Goal: Information Seeking & Learning: Learn about a topic

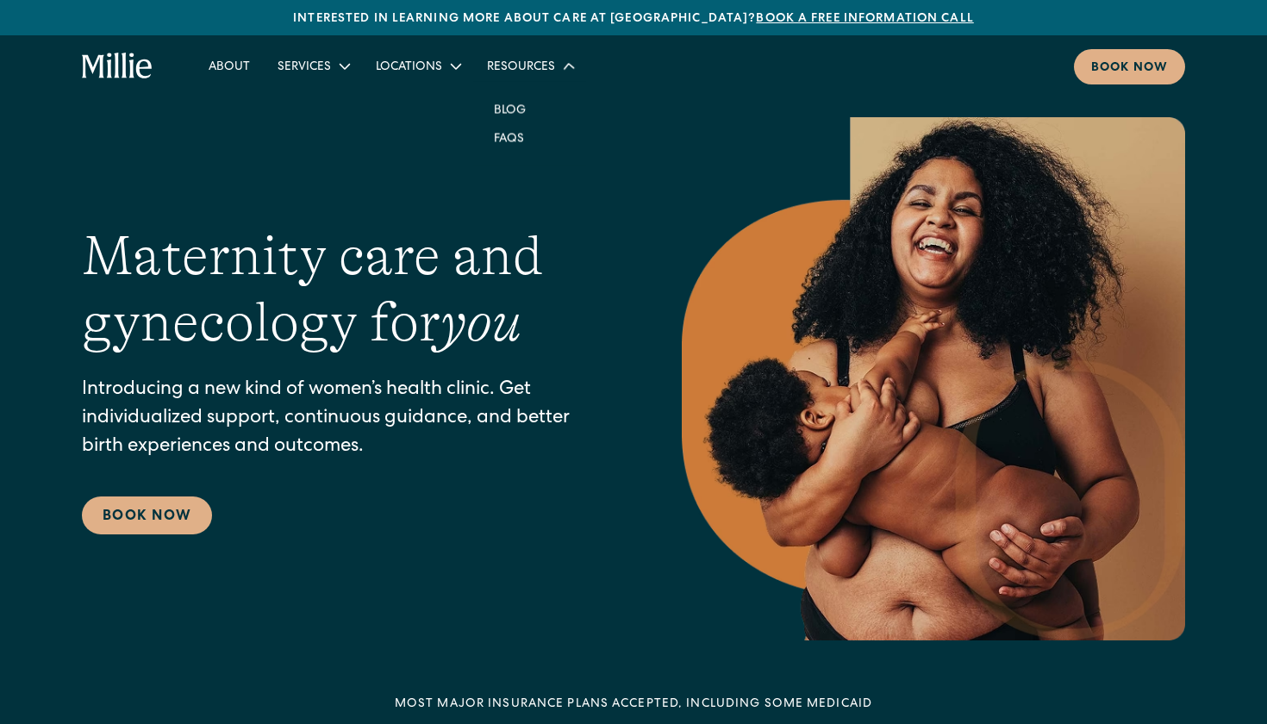
click at [538, 67] on div "Resources" at bounding box center [521, 68] width 68 height 18
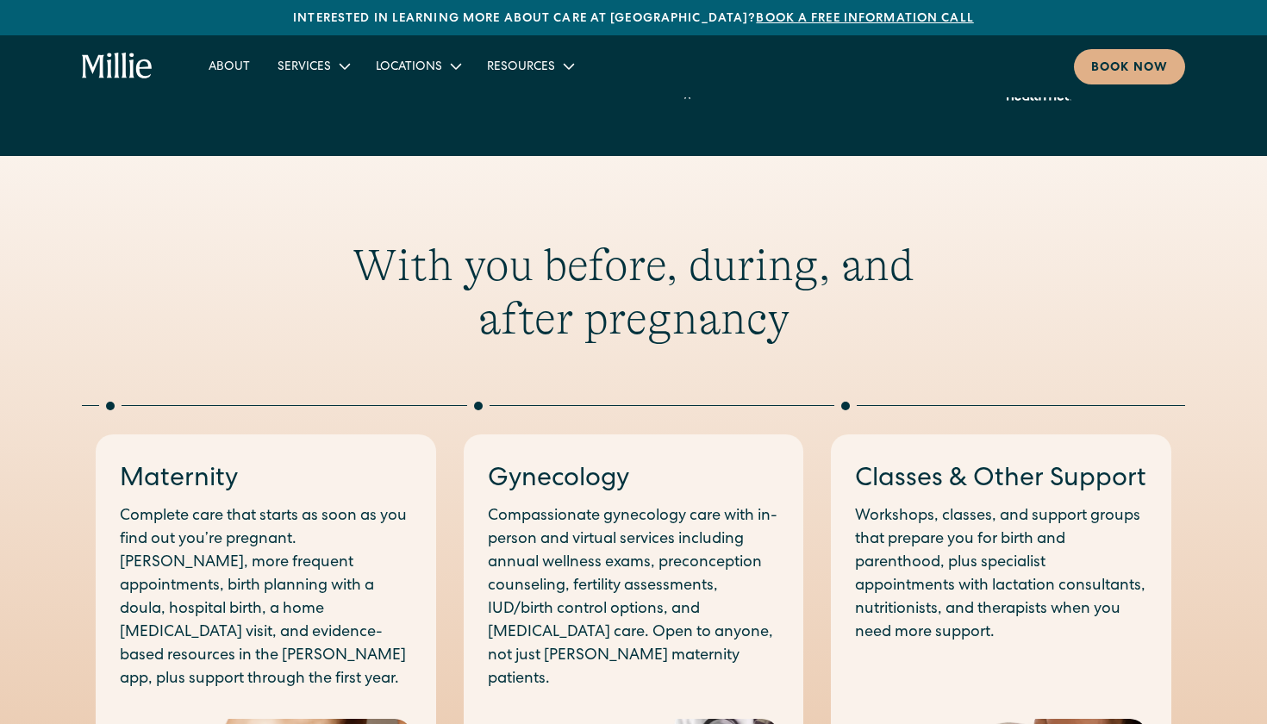
scroll to position [658, 0]
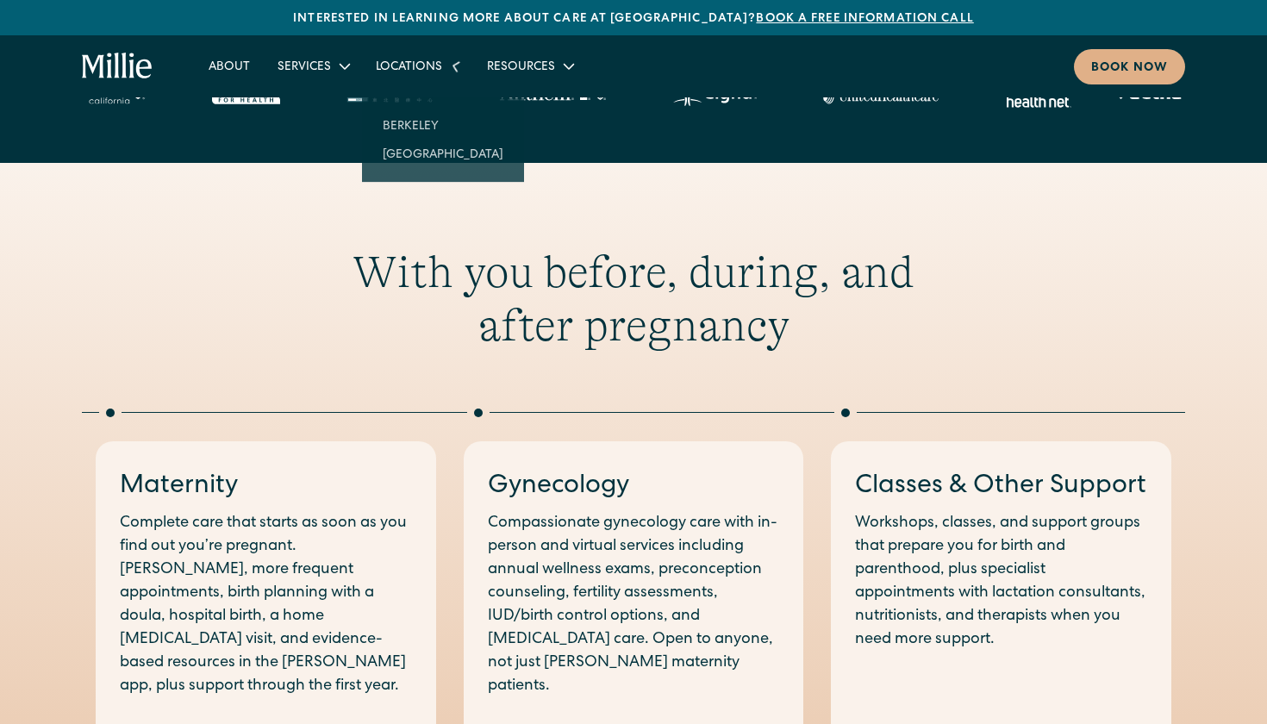
click at [441, 65] on div "Locations" at bounding box center [417, 66] width 111 height 28
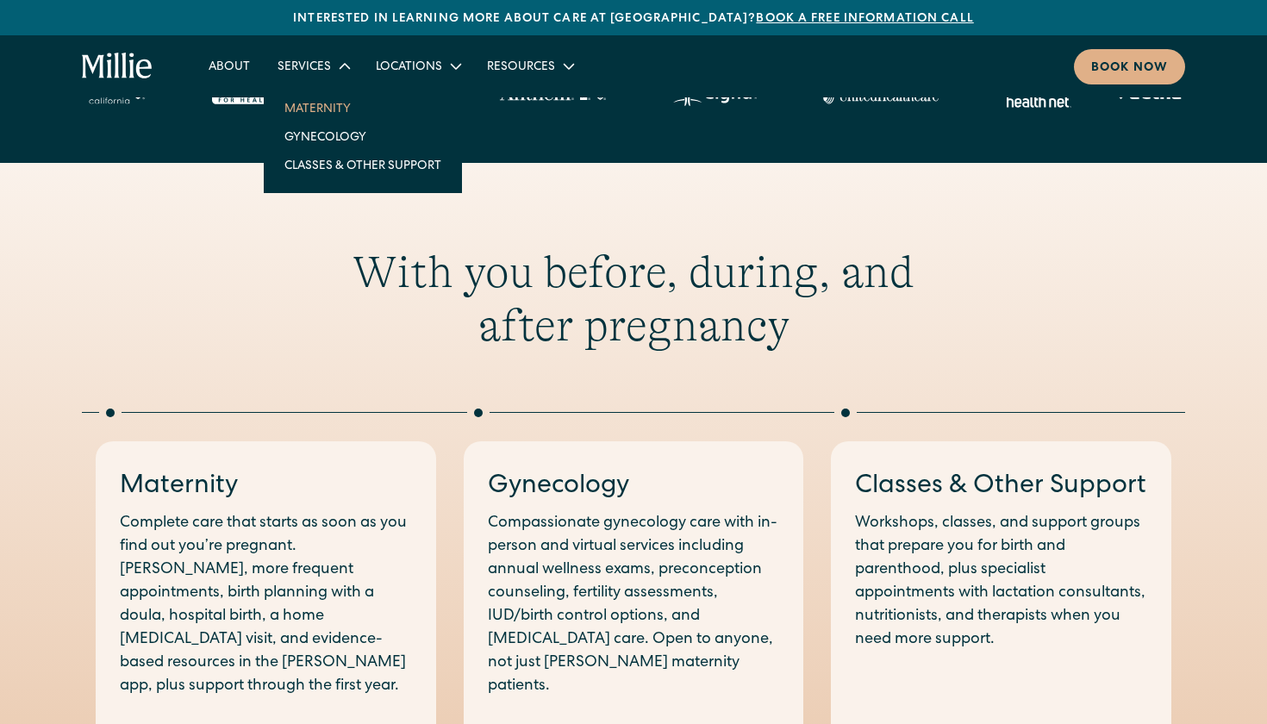
click at [316, 103] on link "Maternity" at bounding box center [363, 108] width 185 height 28
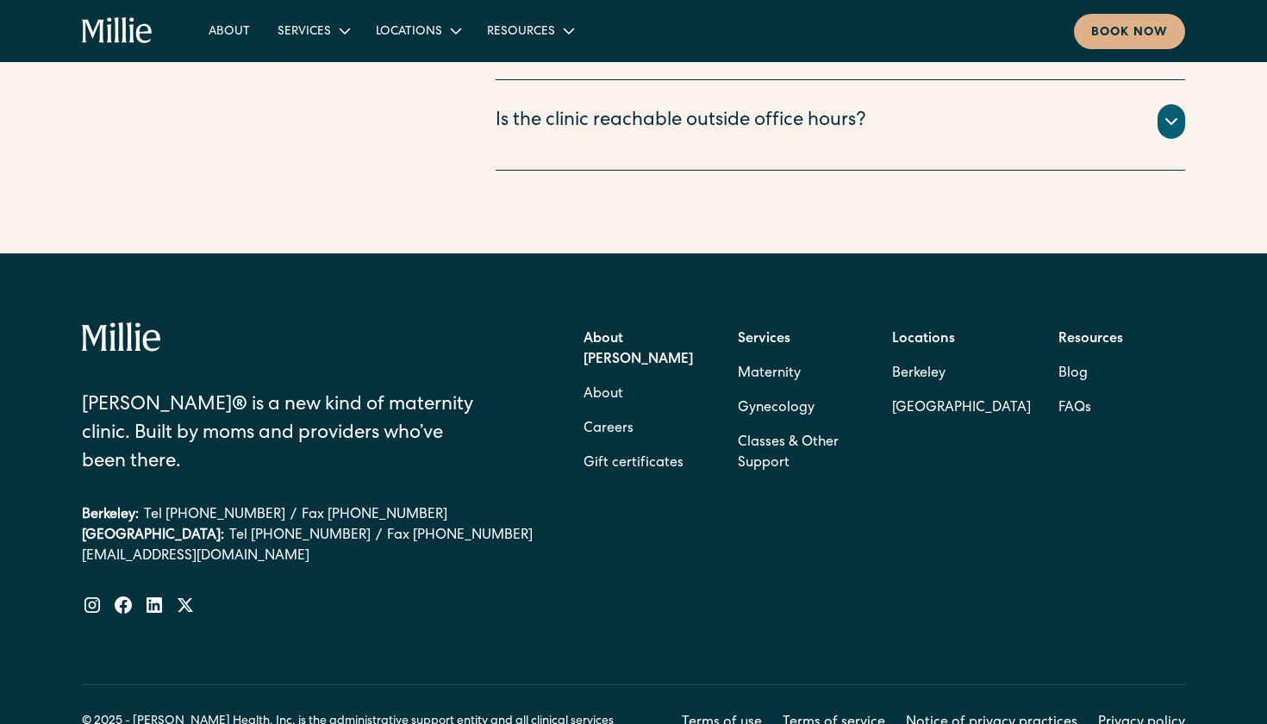
scroll to position [6631, 0]
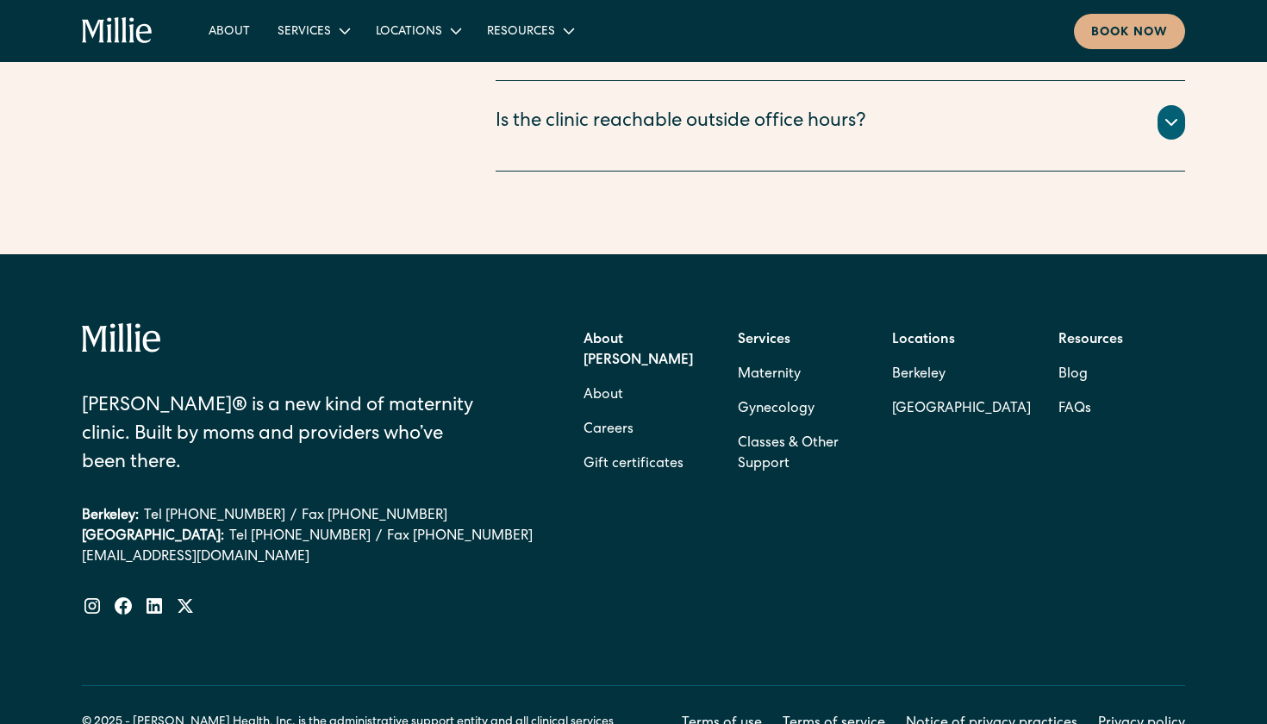
click at [618, 334] on strong "About [PERSON_NAME]" at bounding box center [639, 351] width 110 height 34
click at [593, 334] on strong "About [PERSON_NAME]" at bounding box center [639, 351] width 110 height 34
click at [625, 334] on strong "About [PERSON_NAME]" at bounding box center [639, 351] width 110 height 34
click at [617, 323] on div "About [PERSON_NAME]" at bounding box center [647, 350] width 127 height 55
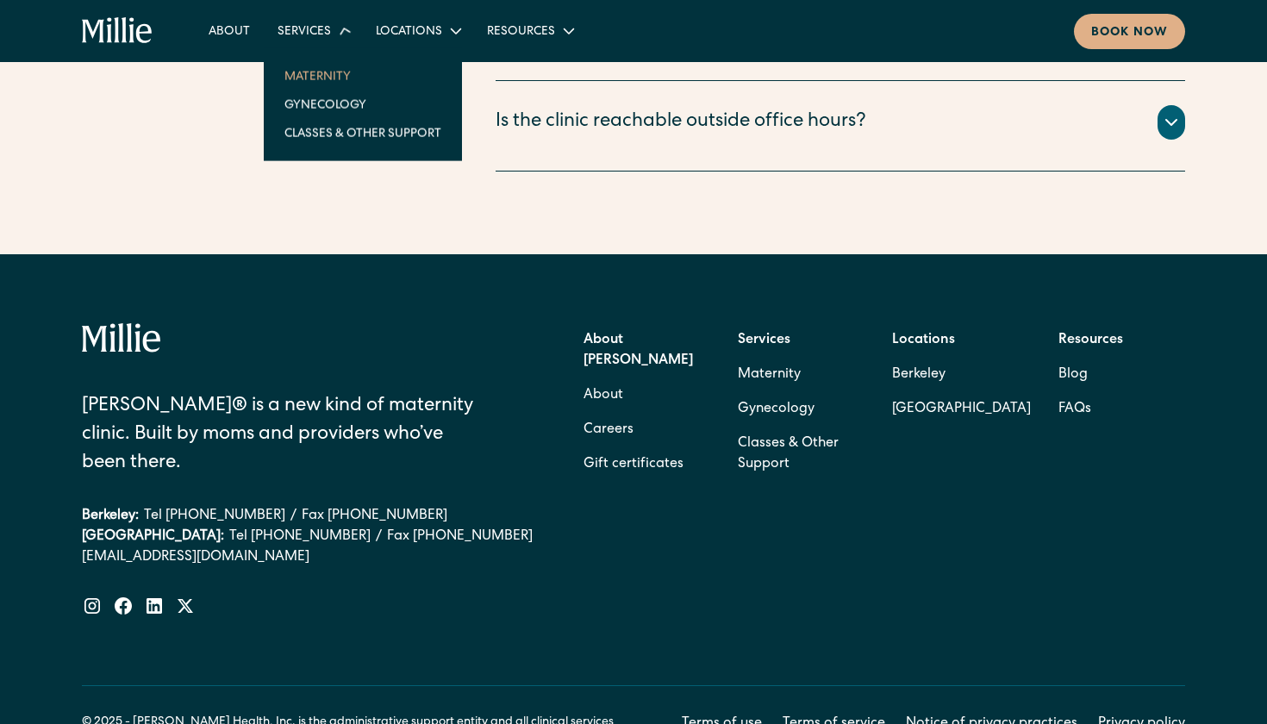
click at [314, 32] on div "Services" at bounding box center [304, 32] width 53 height 18
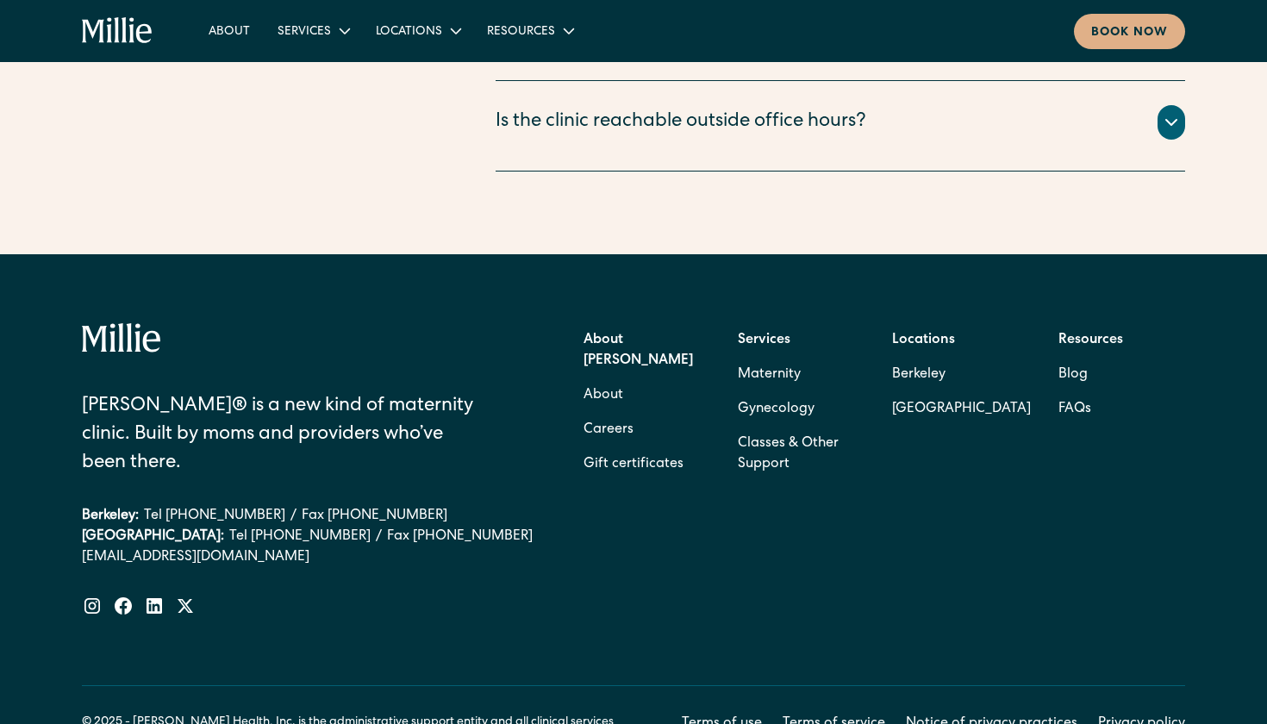
click at [639, 334] on strong "About [PERSON_NAME]" at bounding box center [639, 351] width 110 height 34
click at [604, 379] on link "About" at bounding box center [604, 396] width 40 height 34
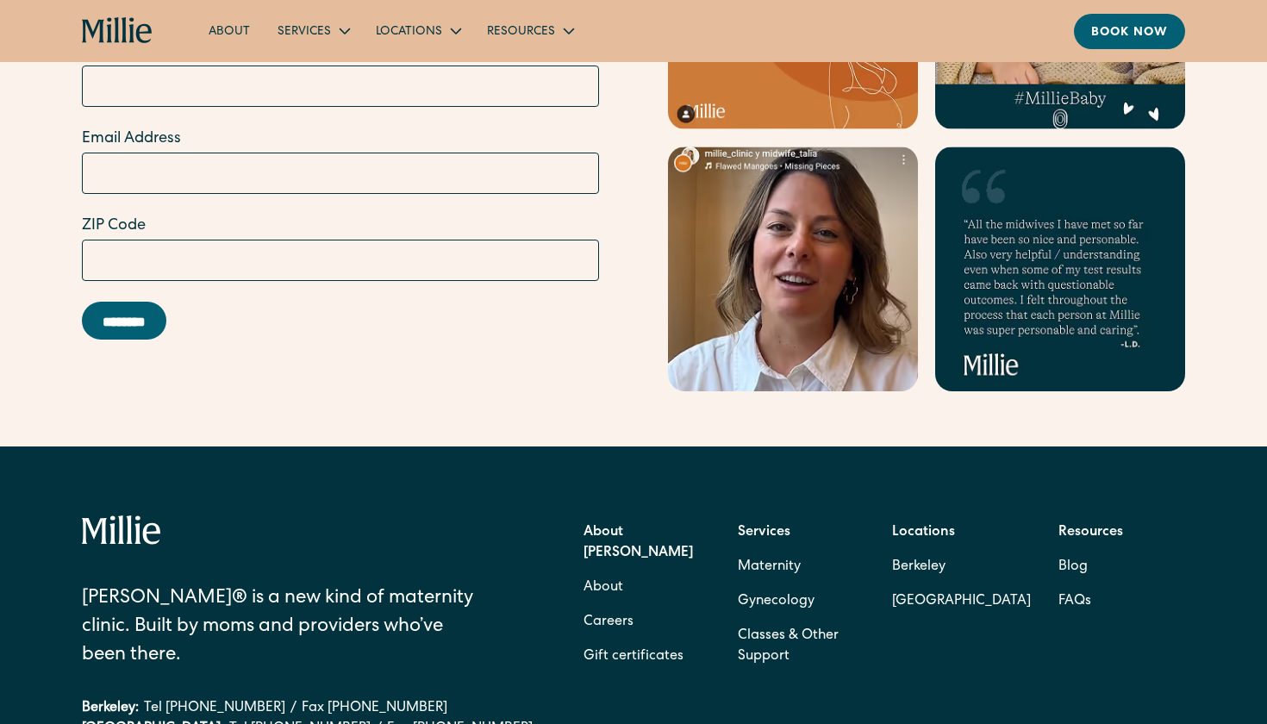
scroll to position [5282, 0]
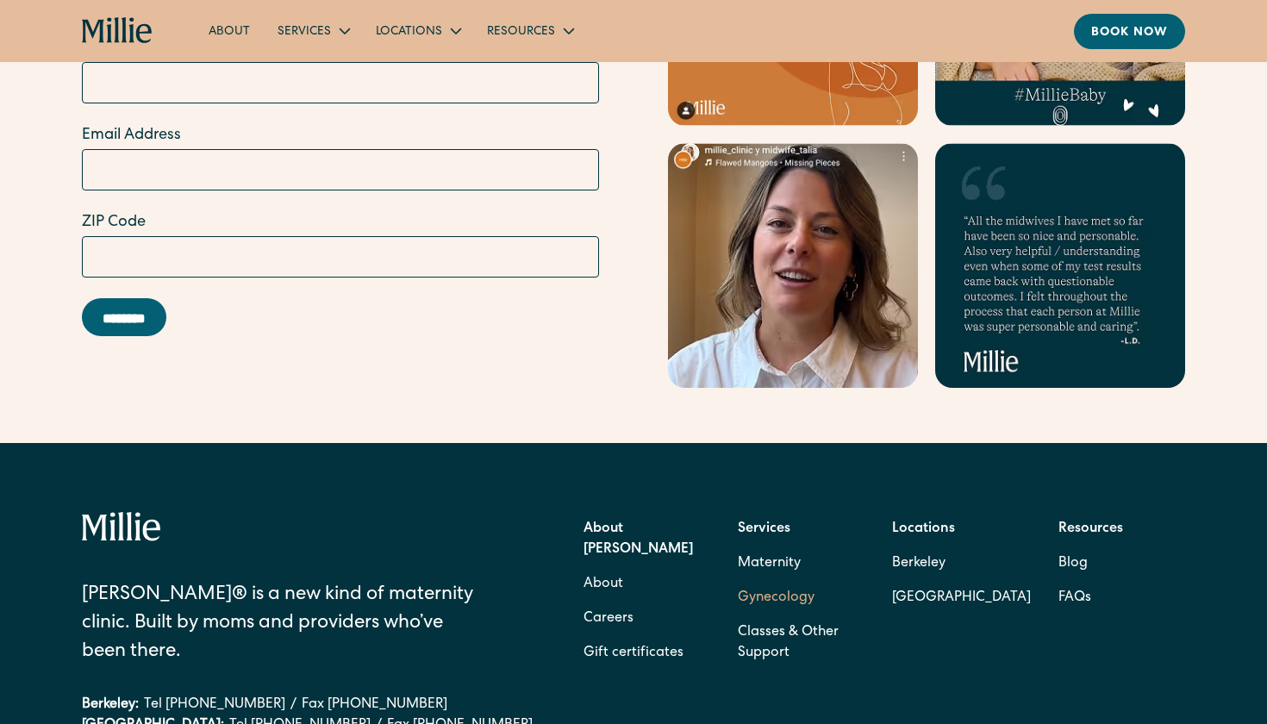
click at [797, 581] on link "Gynecology" at bounding box center [776, 598] width 77 height 34
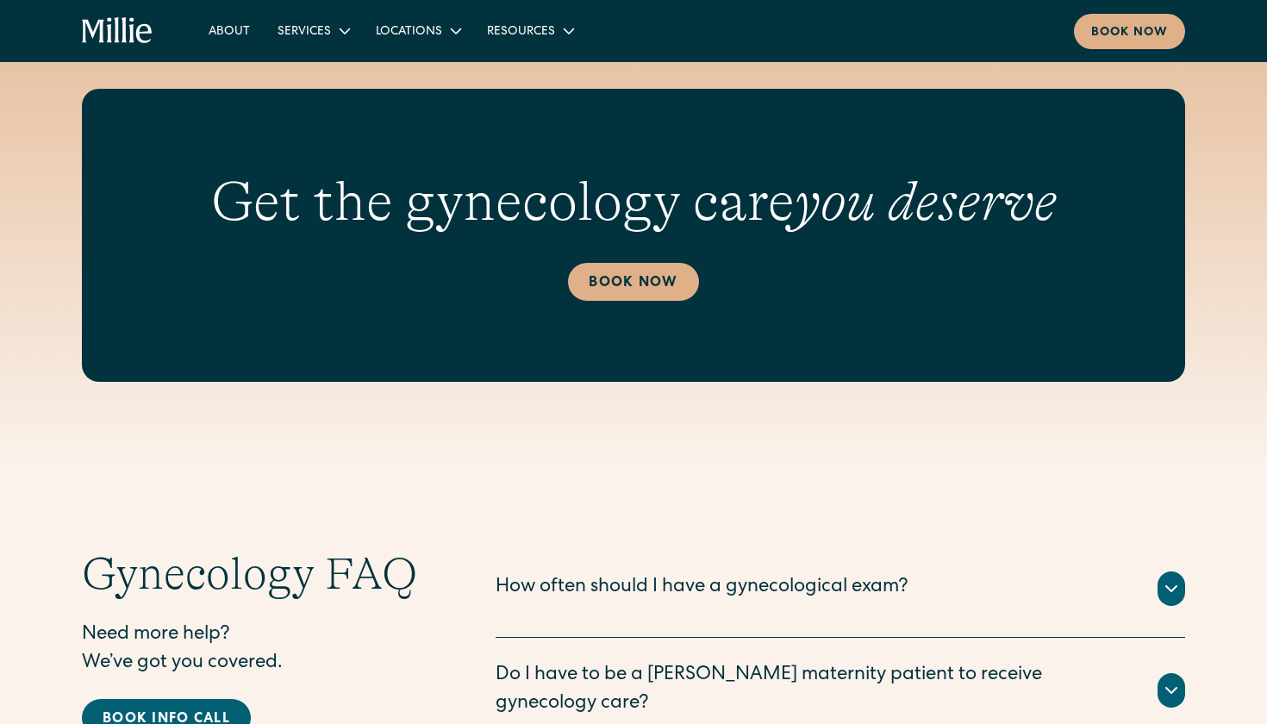
scroll to position [2932, 0]
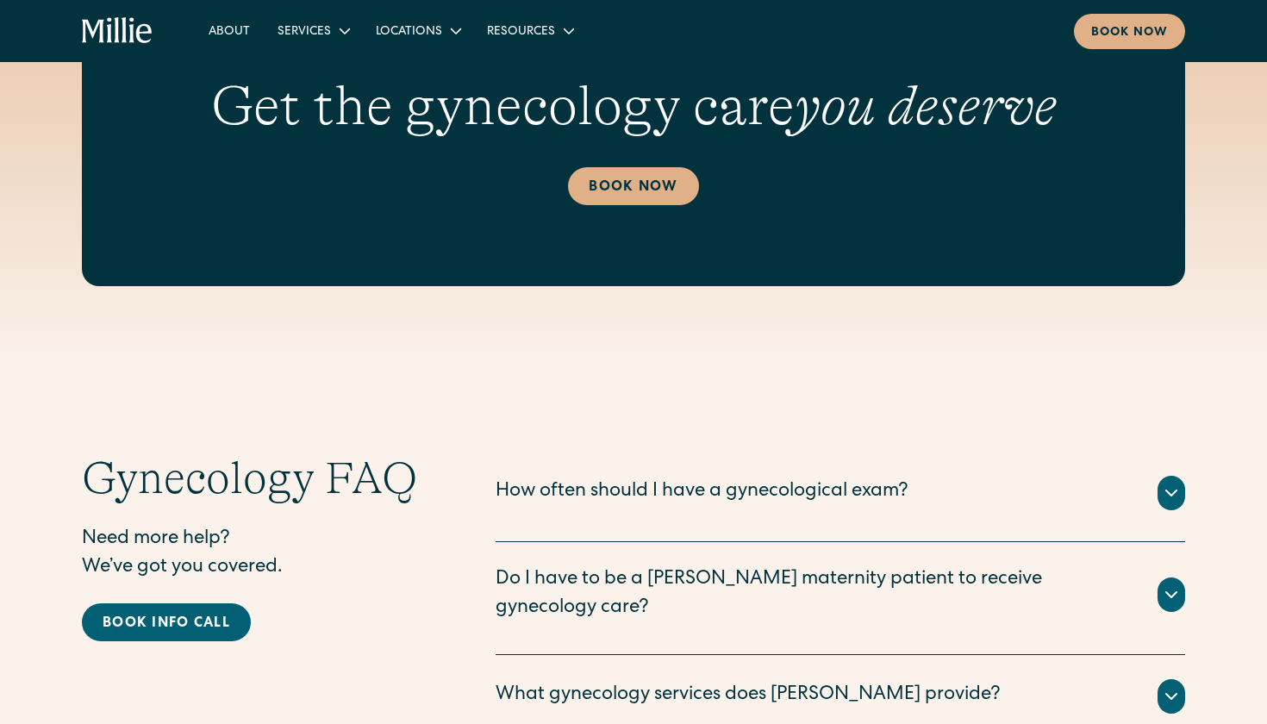
click at [698, 491] on div "How often should I have a gynecological exam?" at bounding box center [702, 493] width 413 height 28
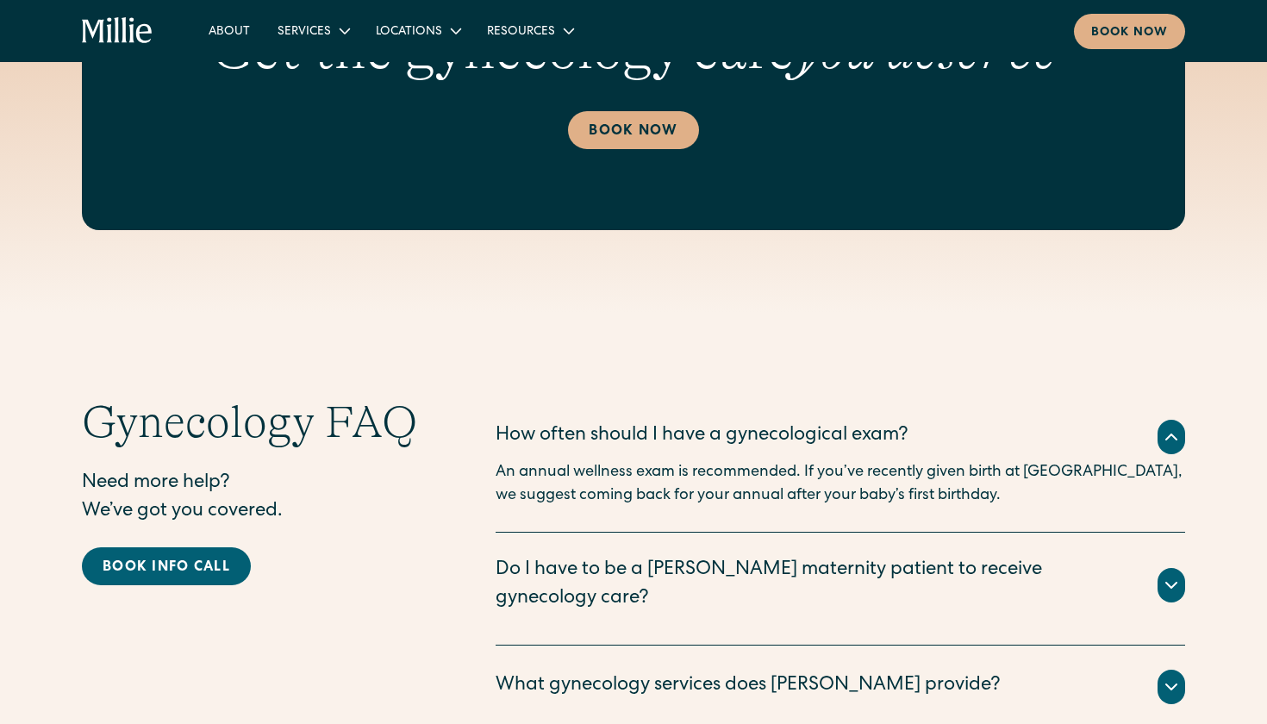
scroll to position [2988, 0]
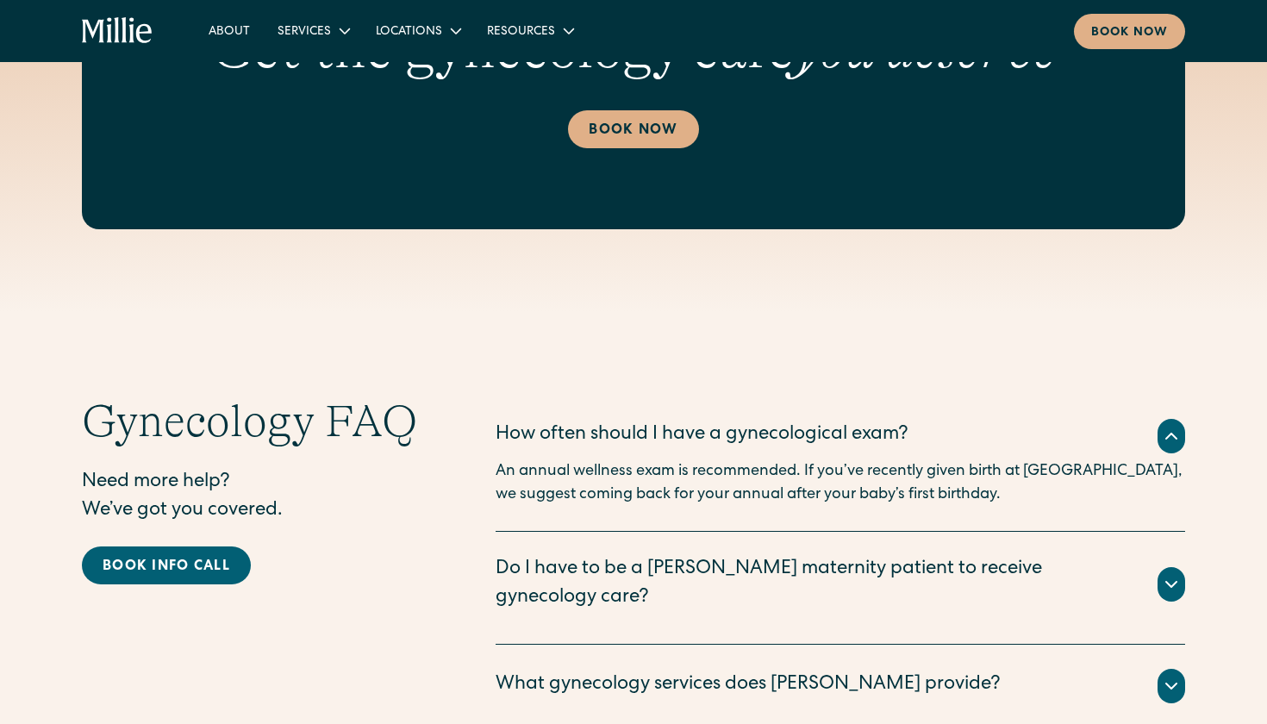
click at [575, 613] on div "No you do not! Many patients choose to begin their maternity care at Millie wit…" at bounding box center [841, 616] width 690 height 7
click at [575, 573] on div "Do I have to be a Millie maternity patient to receive gynecology care?" at bounding box center [817, 584] width 642 height 57
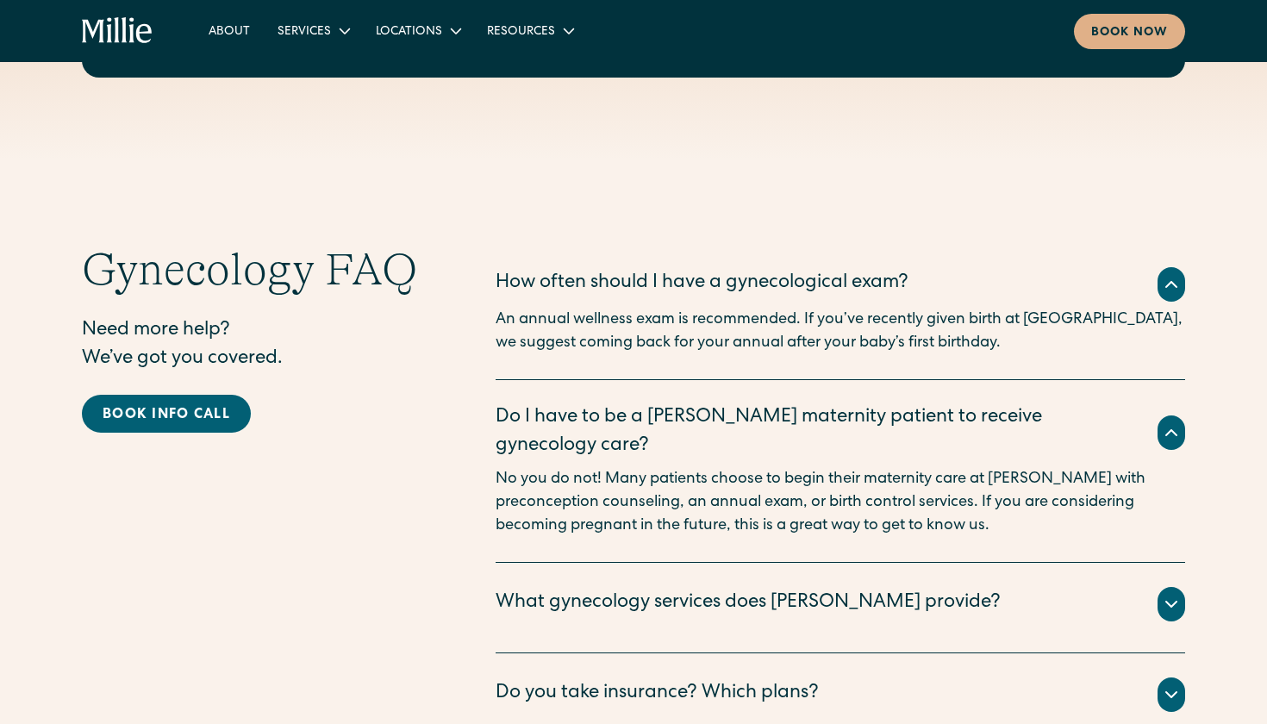
scroll to position [3141, 0]
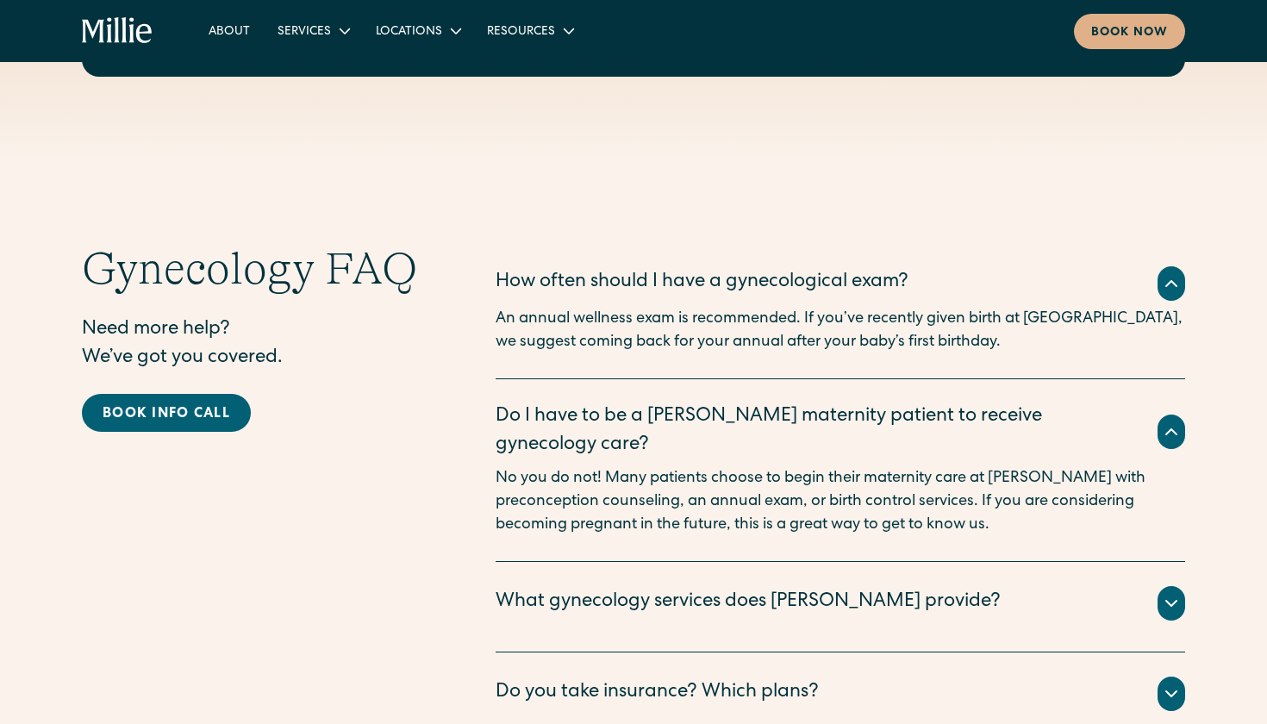
click at [1173, 593] on icon at bounding box center [1171, 603] width 21 height 21
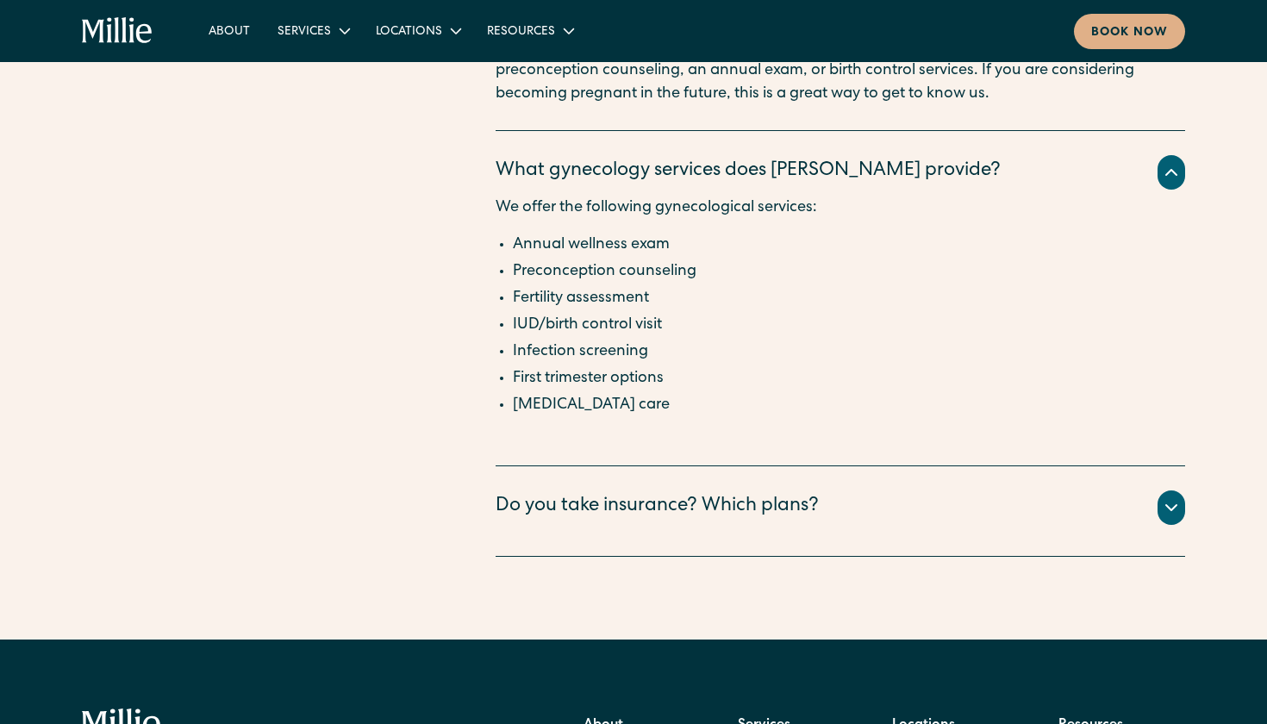
scroll to position [3576, 0]
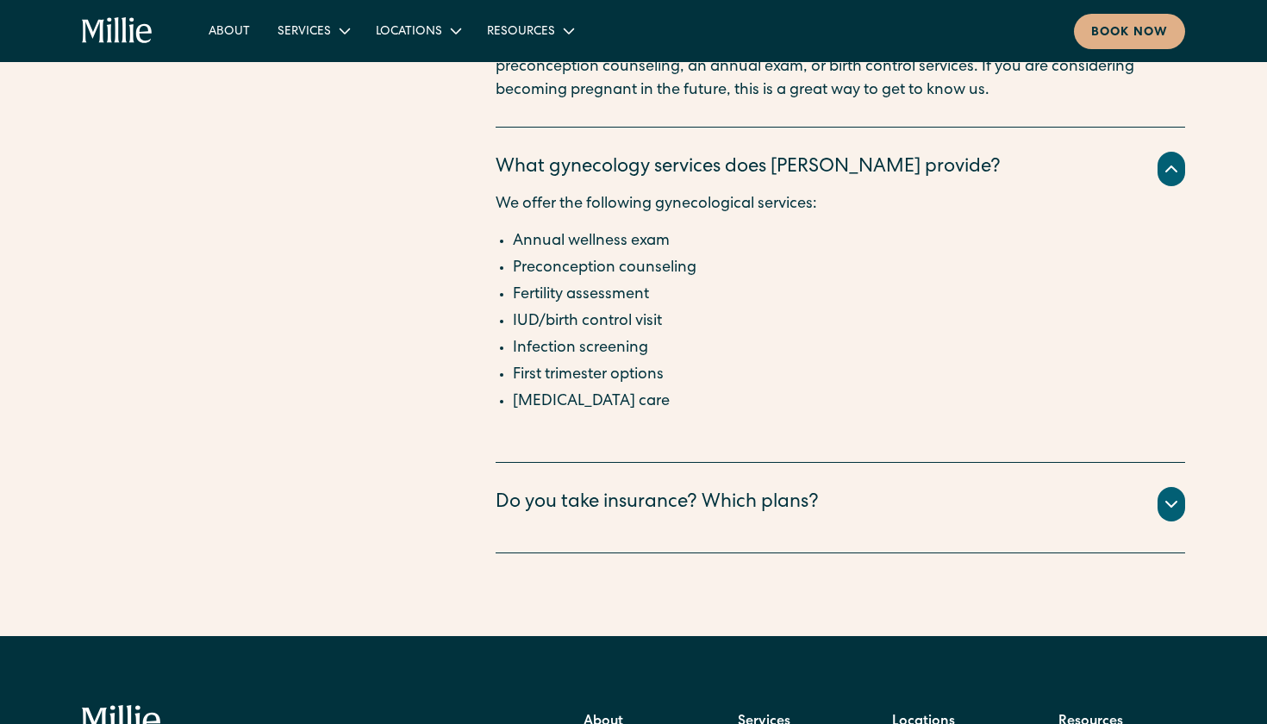
click at [775, 490] on div "Do you take insurance? Which plans?" at bounding box center [657, 504] width 323 height 28
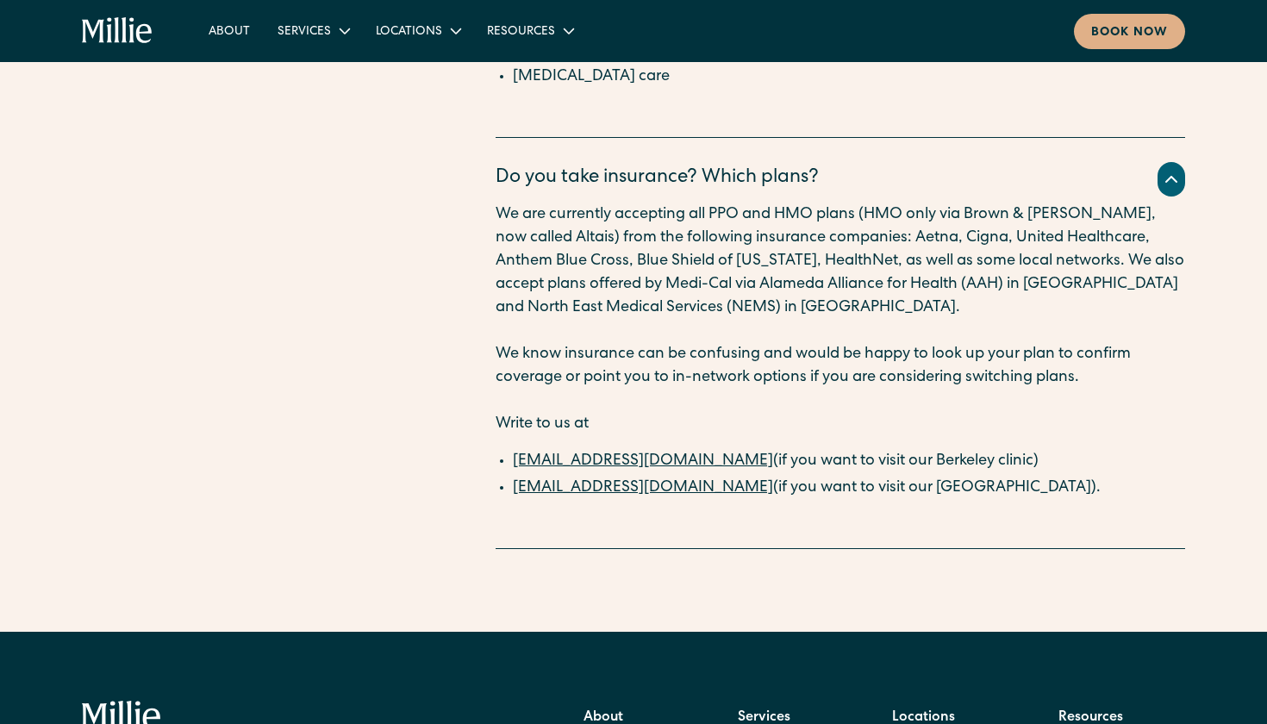
scroll to position [3926, 0]
